Goal: Task Accomplishment & Management: Complete application form

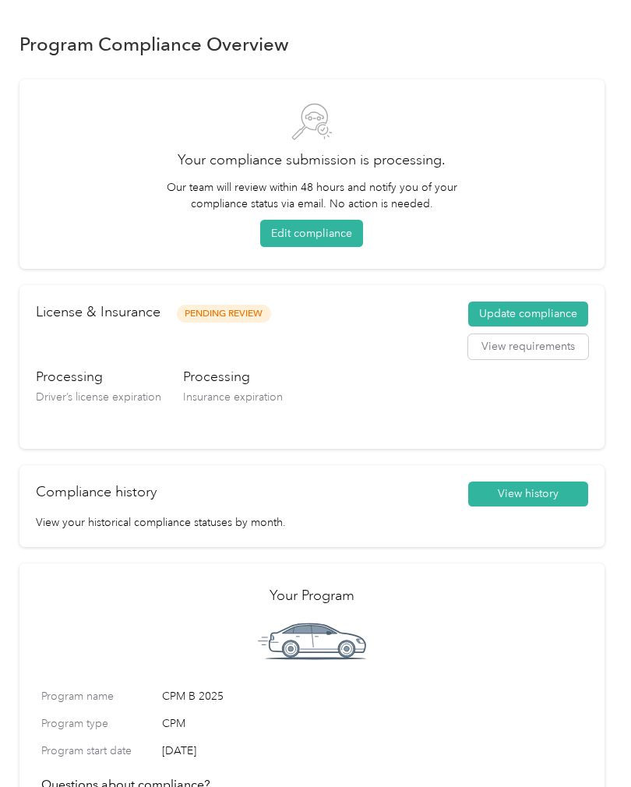
click at [555, 312] on button "Update compliance" at bounding box center [528, 313] width 120 height 25
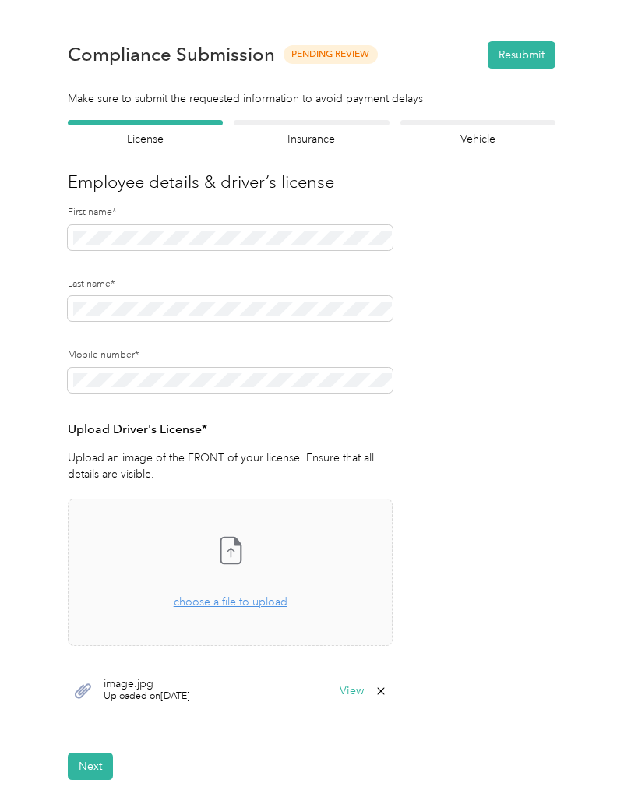
click at [322, 134] on h4 "Insurance" at bounding box center [311, 139] width 155 height 16
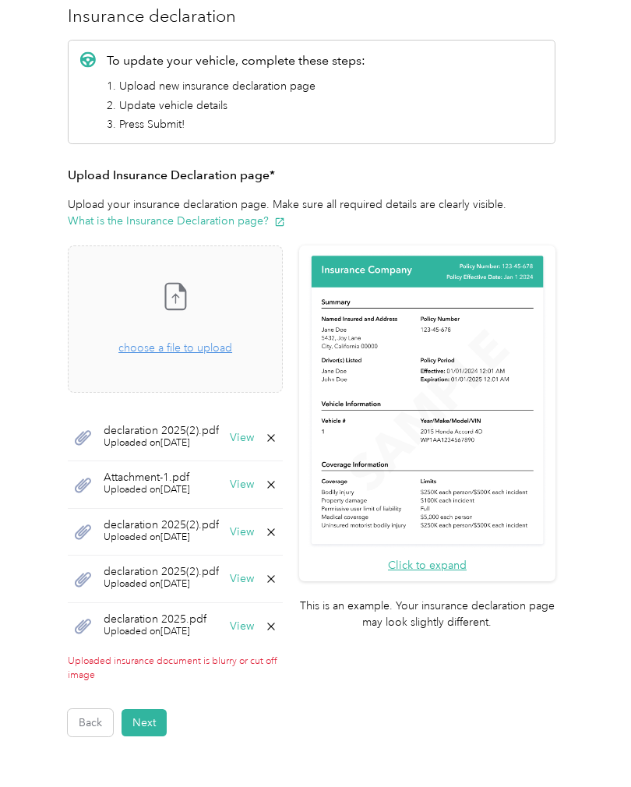
scroll to position [170, 0]
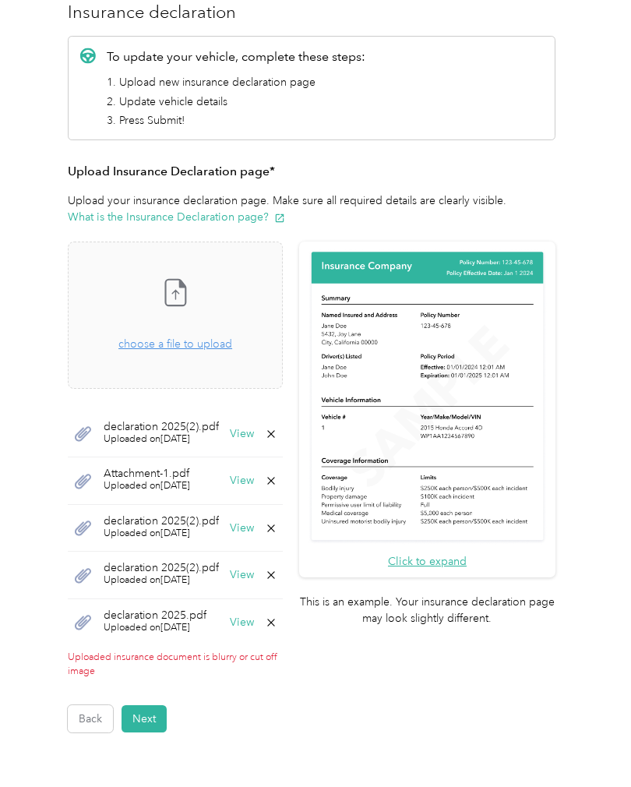
click at [254, 437] on button "View" at bounding box center [242, 433] width 24 height 11
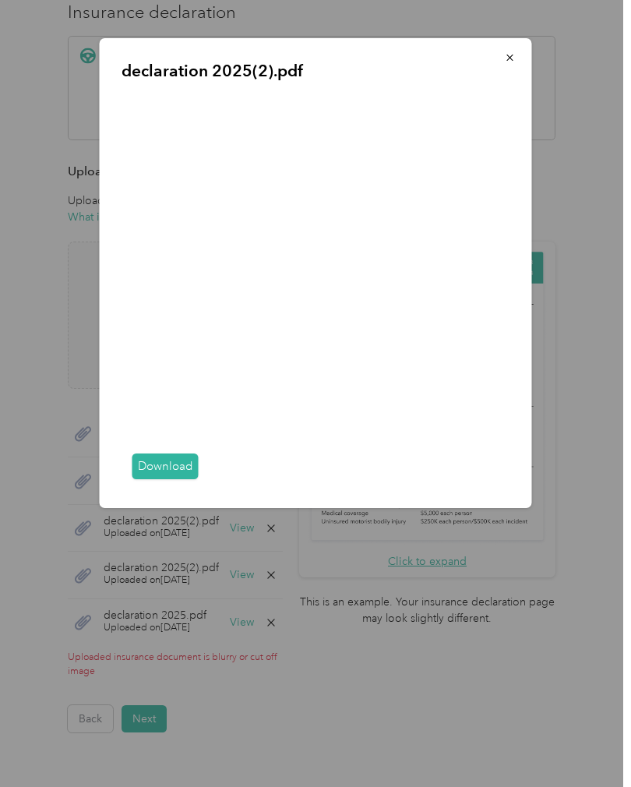
click at [513, 60] on icon "button" at bounding box center [509, 58] width 6 height 6
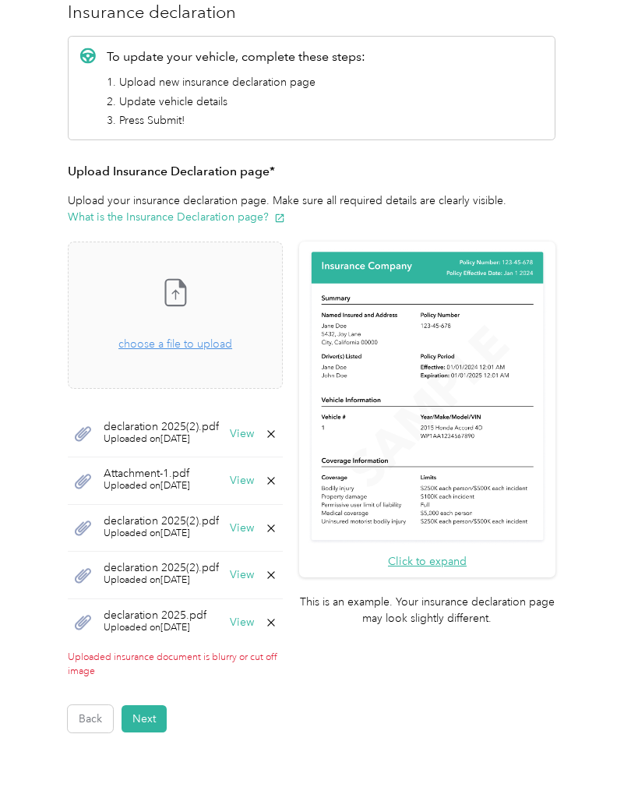
click at [277, 437] on icon at bounding box center [271, 434] width 12 height 12
click at [238, 445] on button "No" at bounding box center [245, 444] width 29 height 25
click at [277, 428] on icon at bounding box center [271, 434] width 12 height 12
click at [288, 441] on button "Yes" at bounding box center [284, 444] width 30 height 25
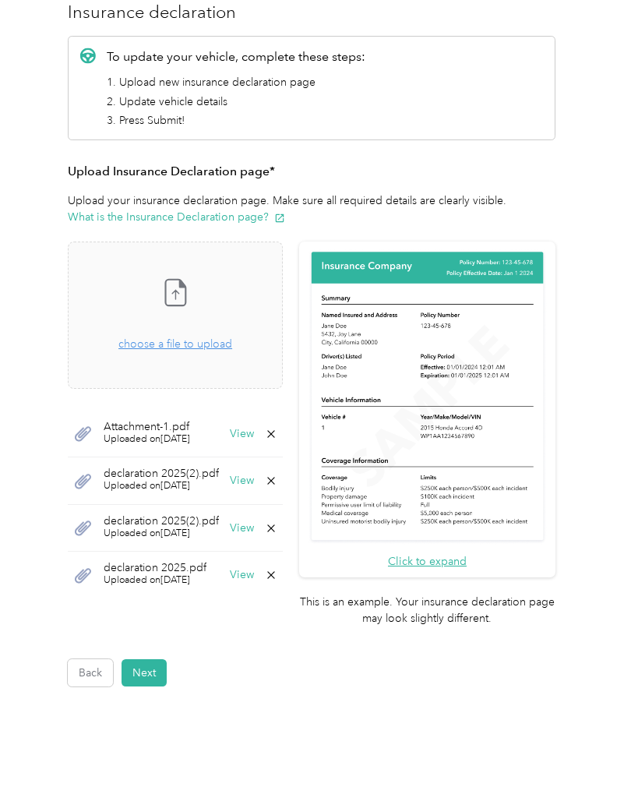
click at [277, 428] on icon at bounding box center [271, 434] width 12 height 12
click at [291, 447] on button "Yes" at bounding box center [284, 444] width 30 height 25
click at [277, 431] on icon at bounding box center [271, 434] width 12 height 12
click at [290, 442] on button "Yes" at bounding box center [284, 444] width 30 height 25
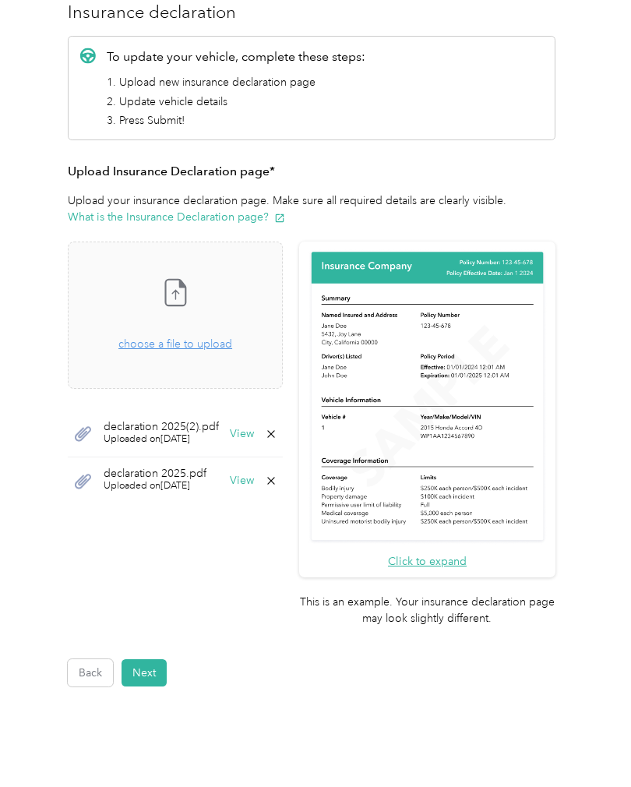
click at [277, 434] on icon at bounding box center [271, 434] width 12 height 12
click at [290, 439] on button "Yes" at bounding box center [284, 444] width 30 height 25
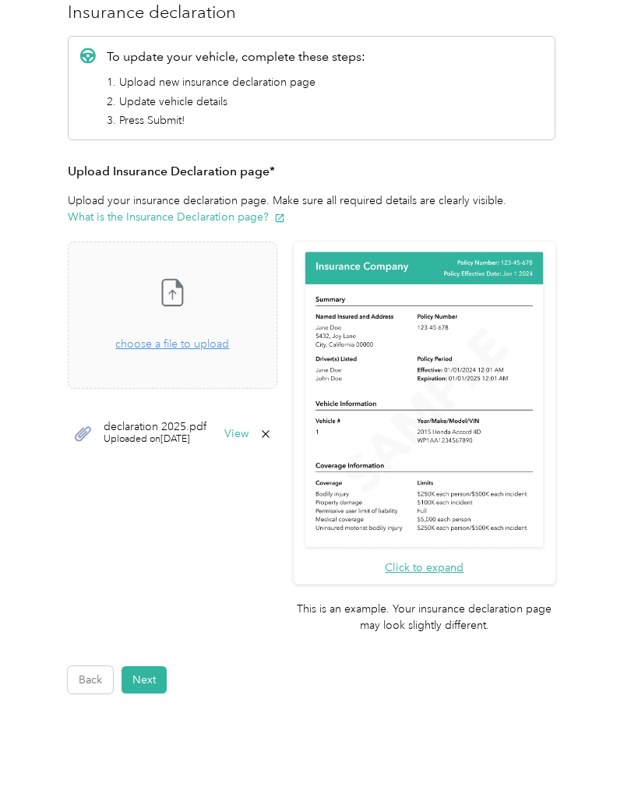
click at [272, 432] on icon at bounding box center [265, 434] width 12 height 12
click at [288, 446] on button "Yes" at bounding box center [284, 444] width 30 height 25
click at [229, 345] on span "choose a file to upload" at bounding box center [172, 343] width 114 height 13
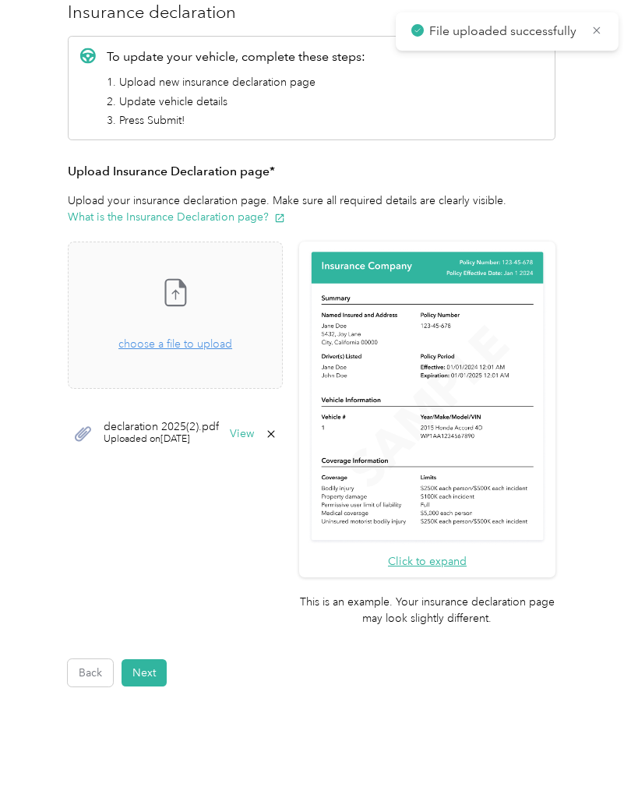
click at [254, 434] on button "View" at bounding box center [242, 433] width 24 height 11
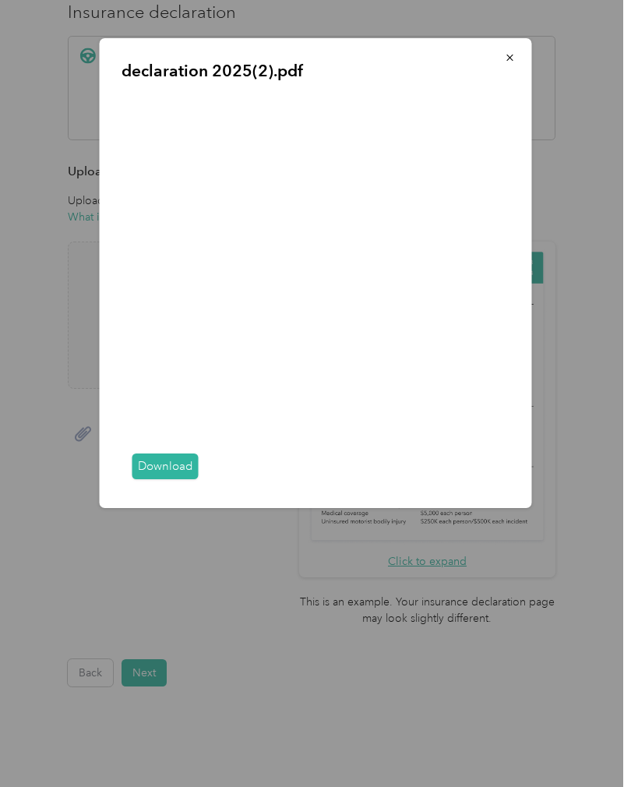
click at [509, 60] on icon "button" at bounding box center [510, 57] width 11 height 11
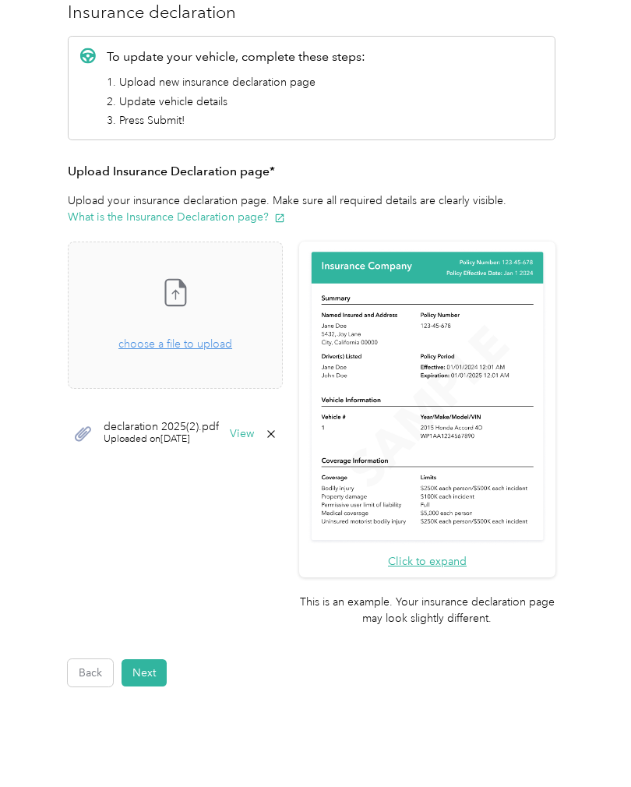
click at [277, 428] on icon at bounding box center [271, 434] width 12 height 12
click at [288, 440] on button "Yes" at bounding box center [284, 444] width 30 height 25
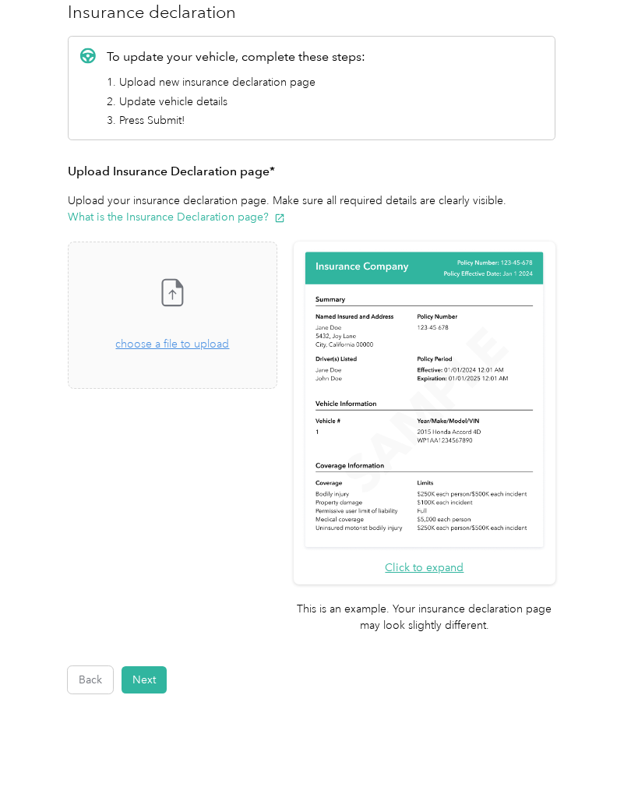
click at [229, 346] on span "choose a file to upload" at bounding box center [172, 343] width 114 height 13
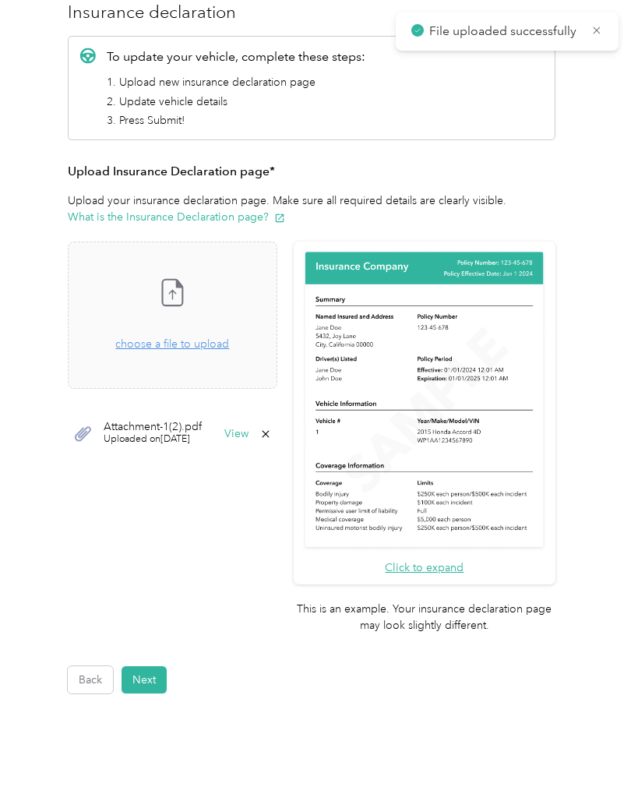
click at [248, 428] on button "View" at bounding box center [236, 433] width 24 height 11
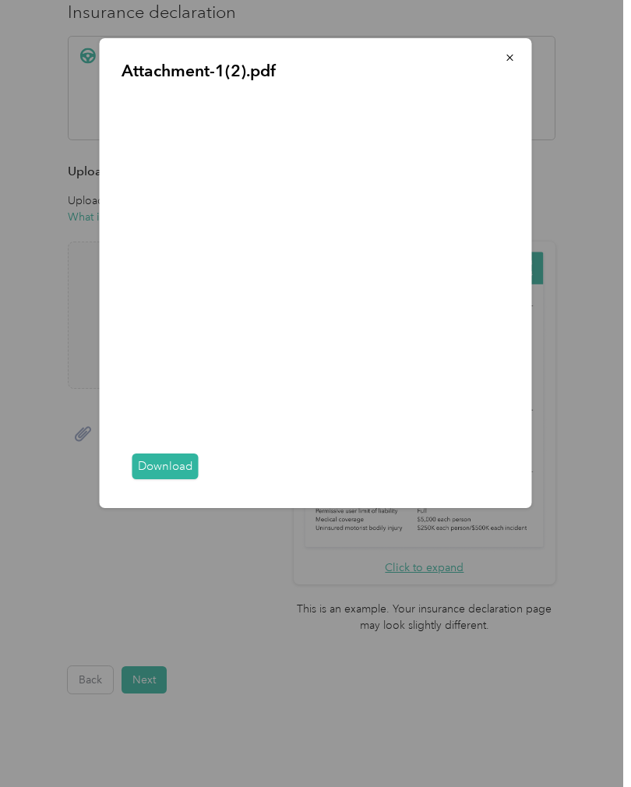
click at [515, 51] on span "button" at bounding box center [510, 57] width 11 height 13
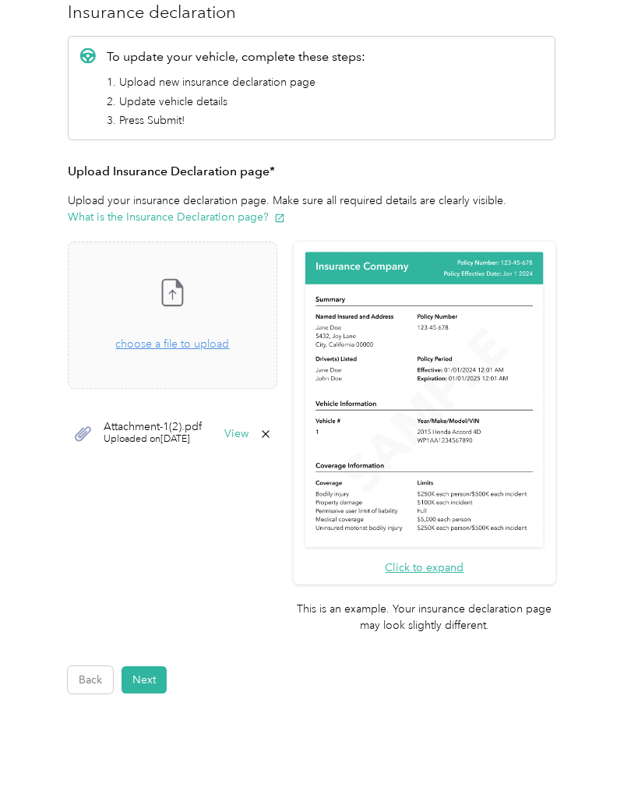
click at [342, 427] on div "Click to expand This is an example. Your insurance declaration page may look sl…" at bounding box center [312, 445] width 488 height 408
click at [272, 428] on icon at bounding box center [265, 434] width 12 height 12
click at [287, 440] on button "Yes" at bounding box center [284, 444] width 30 height 25
click at [229, 343] on span "choose a file to upload" at bounding box center [172, 343] width 114 height 13
click at [248, 428] on button "View" at bounding box center [236, 433] width 24 height 11
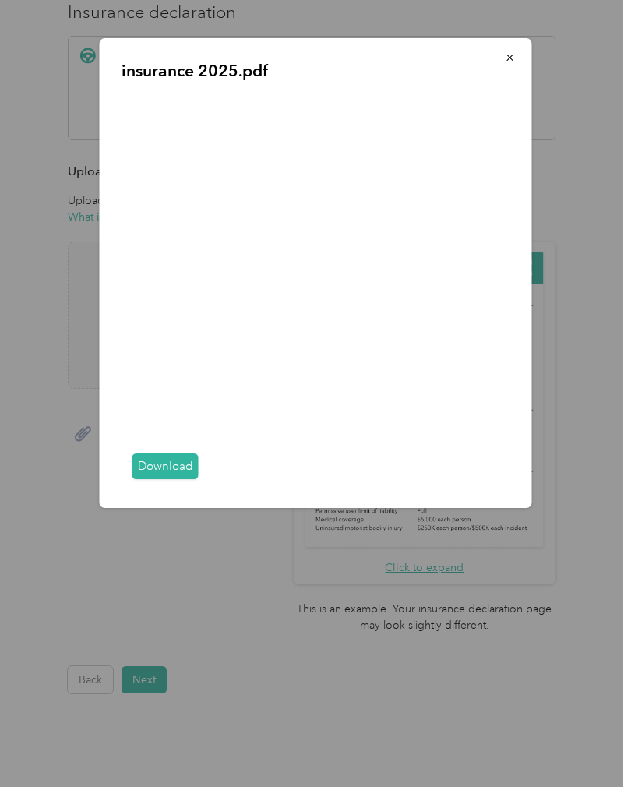
click at [516, 48] on button "button" at bounding box center [510, 57] width 33 height 27
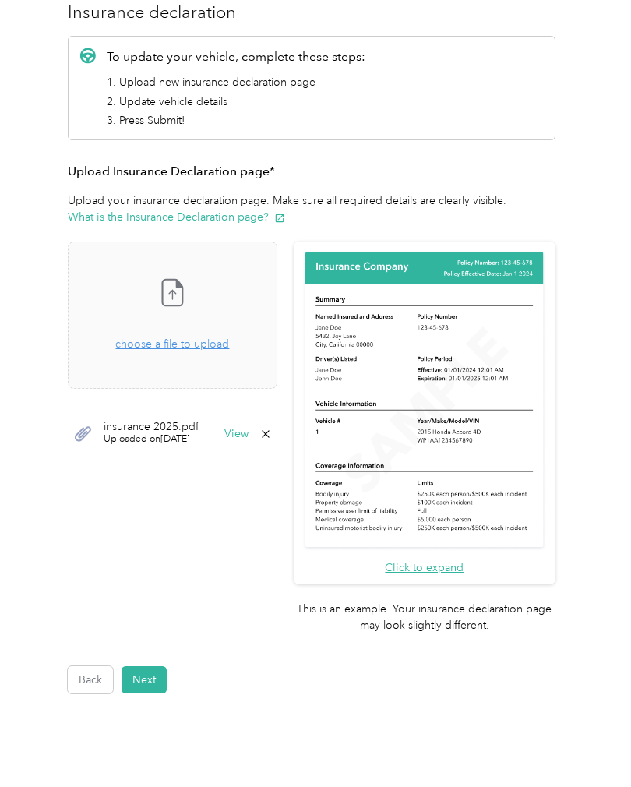
click at [248, 431] on button "View" at bounding box center [236, 433] width 24 height 11
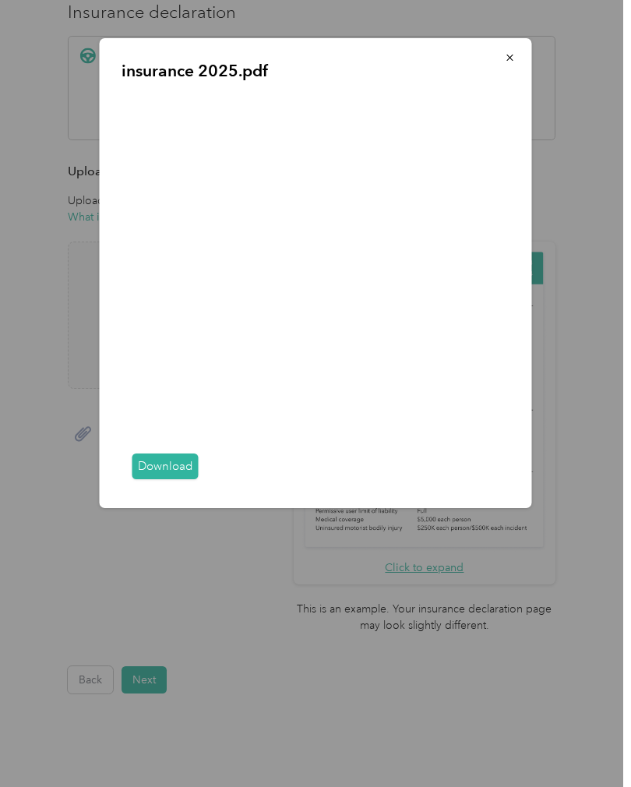
scroll to position [48, 0]
click at [517, 69] on button "button" at bounding box center [510, 57] width 33 height 27
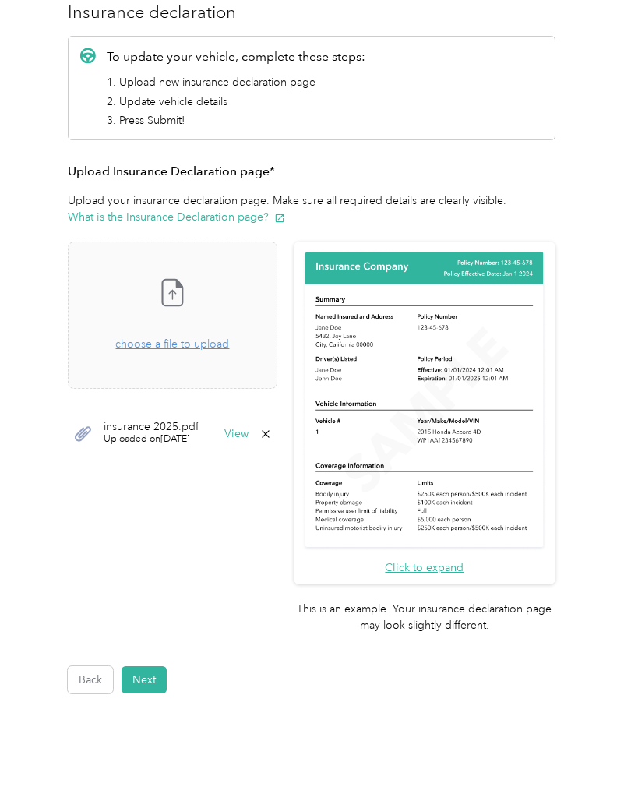
click at [272, 428] on icon at bounding box center [265, 434] width 12 height 12
click at [250, 432] on button "No" at bounding box center [245, 444] width 29 height 25
click at [335, 376] on div "Click to expand This is an example. Your insurance declaration page may look sl…" at bounding box center [312, 445] width 488 height 408
click at [272, 428] on icon at bounding box center [265, 434] width 12 height 12
click at [289, 432] on button "Yes" at bounding box center [284, 444] width 30 height 25
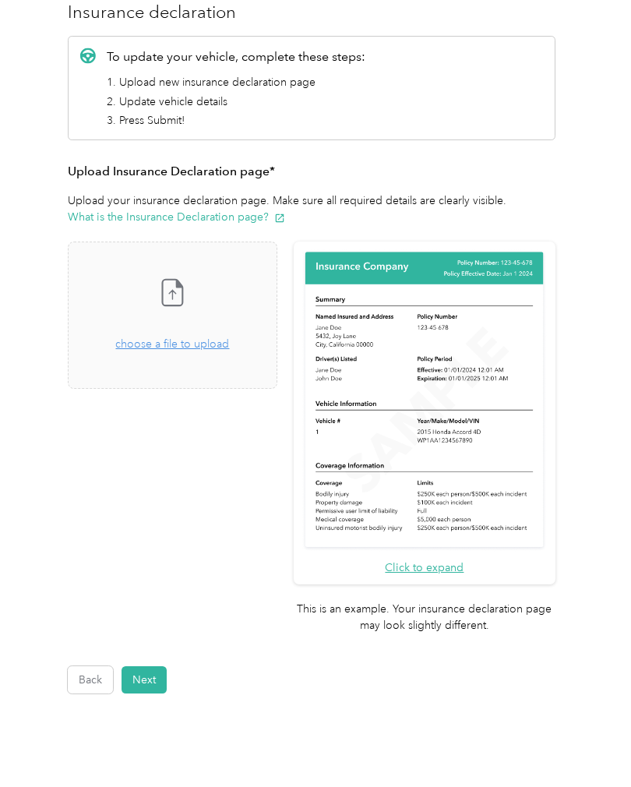
click at [235, 306] on div "Take a photo or choose a photo from your library Drag and drop your file here, …" at bounding box center [172, 315] width 183 height 121
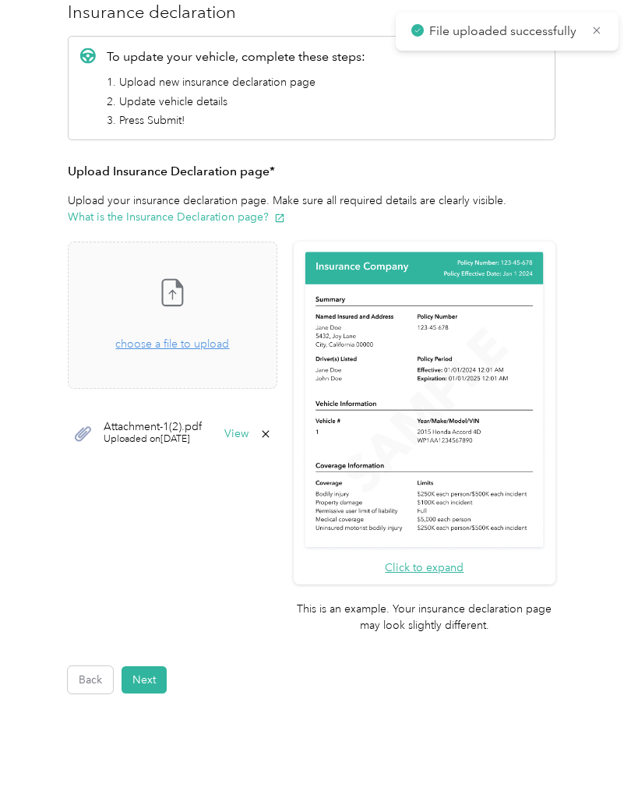
click at [248, 428] on button "View" at bounding box center [236, 433] width 24 height 11
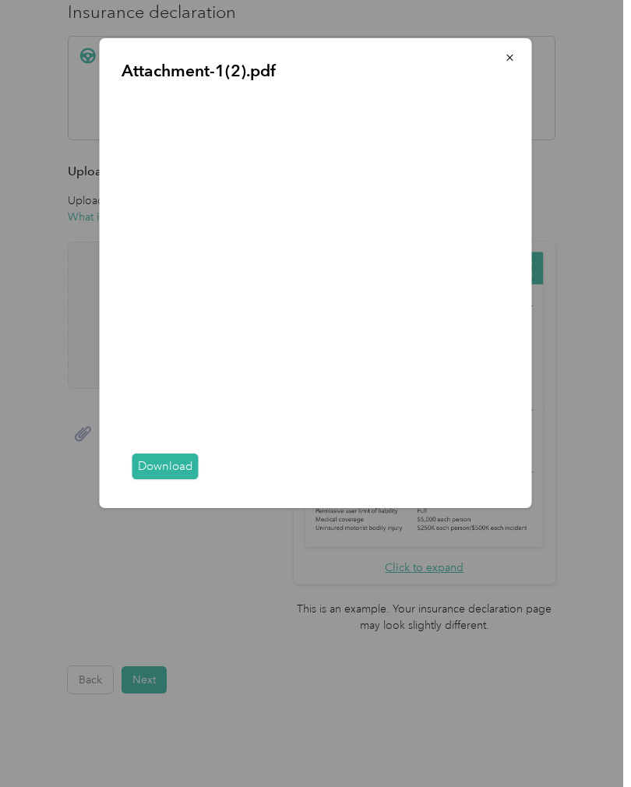
click at [509, 55] on icon "button" at bounding box center [510, 57] width 11 height 11
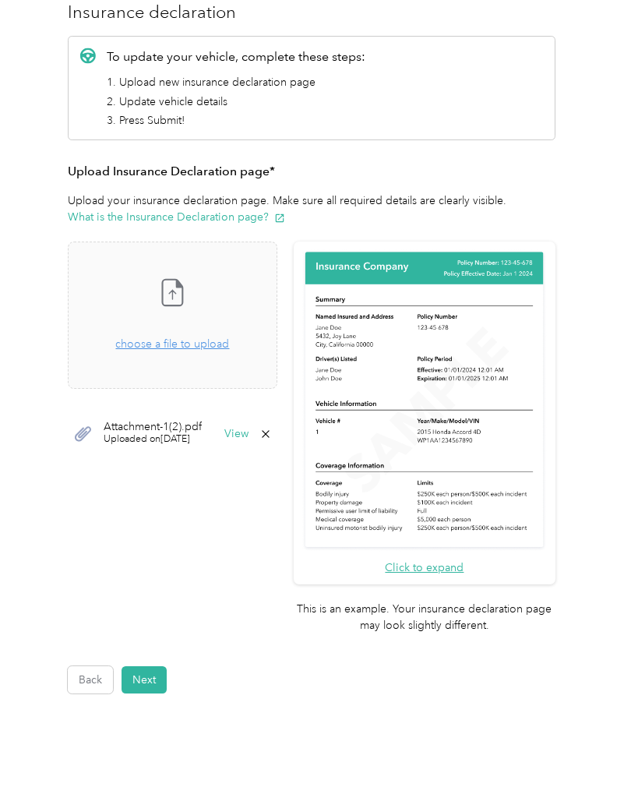
click at [272, 428] on icon at bounding box center [265, 434] width 12 height 12
click at [294, 432] on button "Yes" at bounding box center [284, 444] width 30 height 25
click at [229, 337] on span "choose a file to upload" at bounding box center [172, 343] width 114 height 13
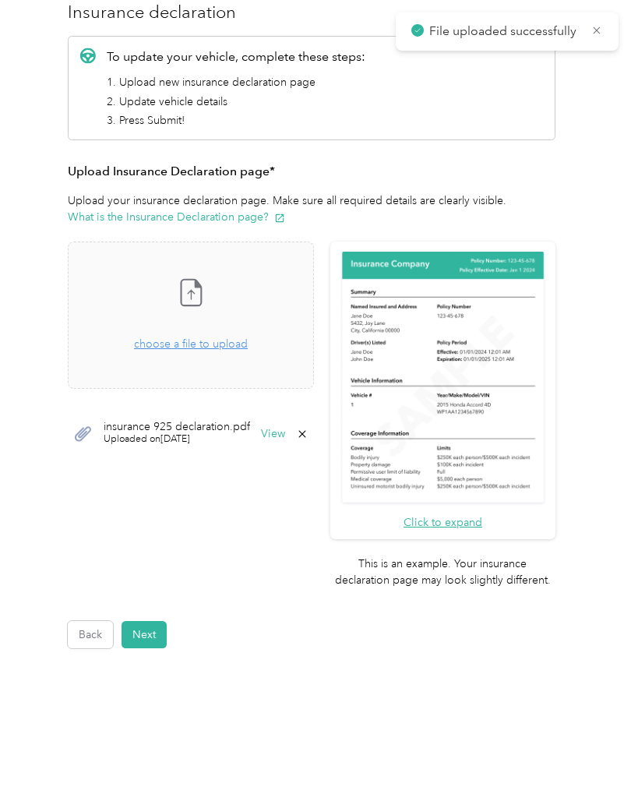
click at [285, 428] on button "View" at bounding box center [273, 433] width 24 height 11
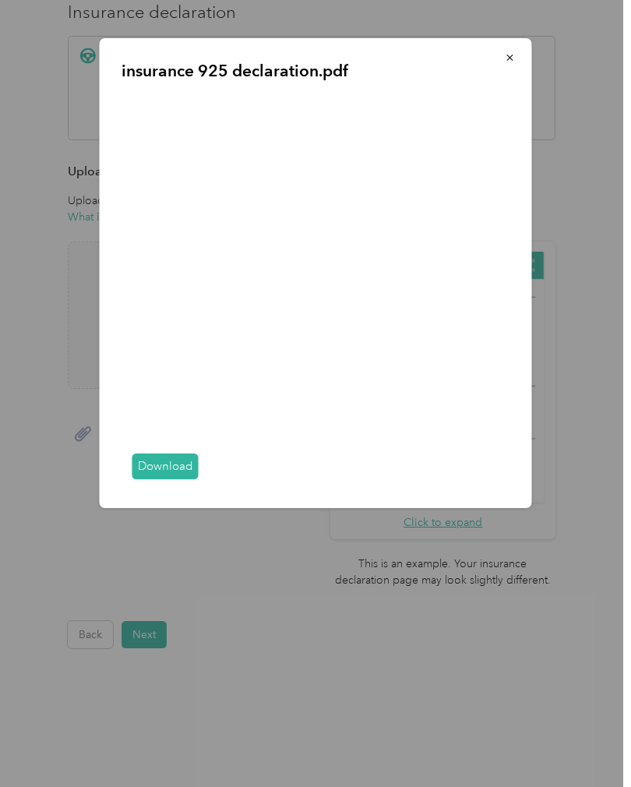
scroll to position [55, 0]
click at [506, 62] on icon "button" at bounding box center [510, 57] width 11 height 11
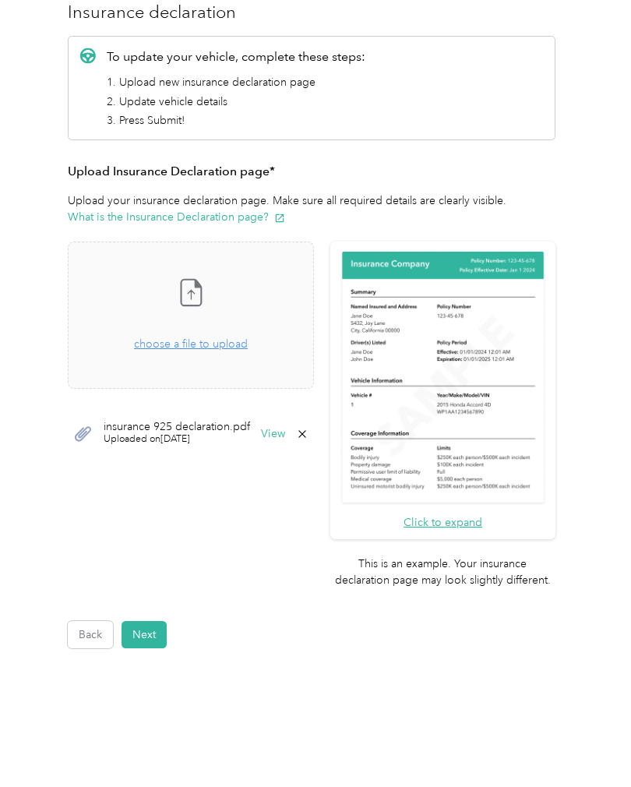
click at [308, 428] on icon at bounding box center [302, 434] width 12 height 12
click at [291, 432] on button "Yes" at bounding box center [284, 444] width 30 height 25
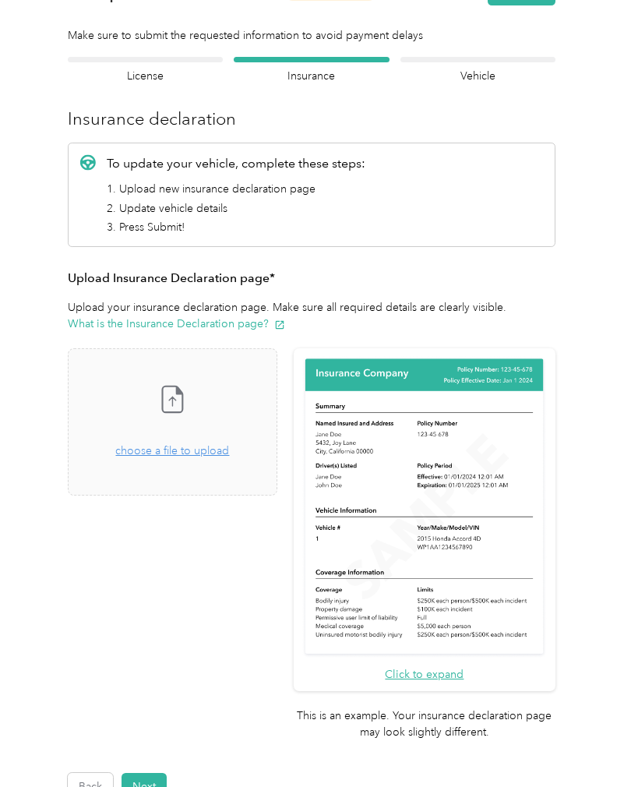
scroll to position [74, 0]
